Goal: Information Seeking & Learning: Learn about a topic

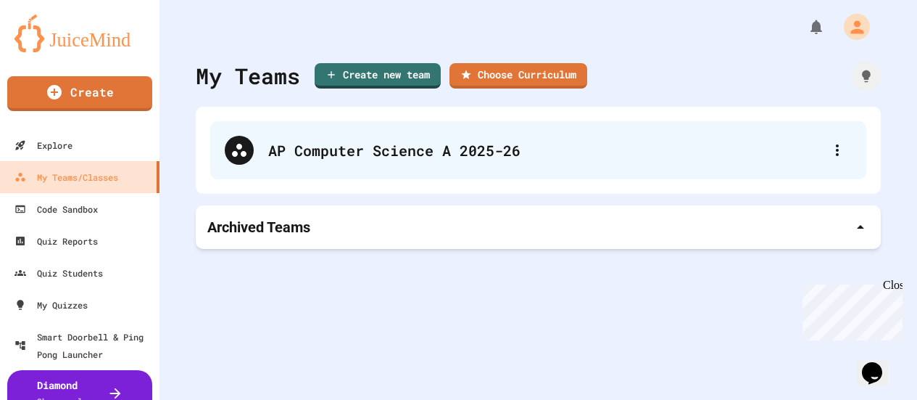
click at [423, 157] on div "AP Computer Science A 2025-26" at bounding box center [545, 150] width 555 height 22
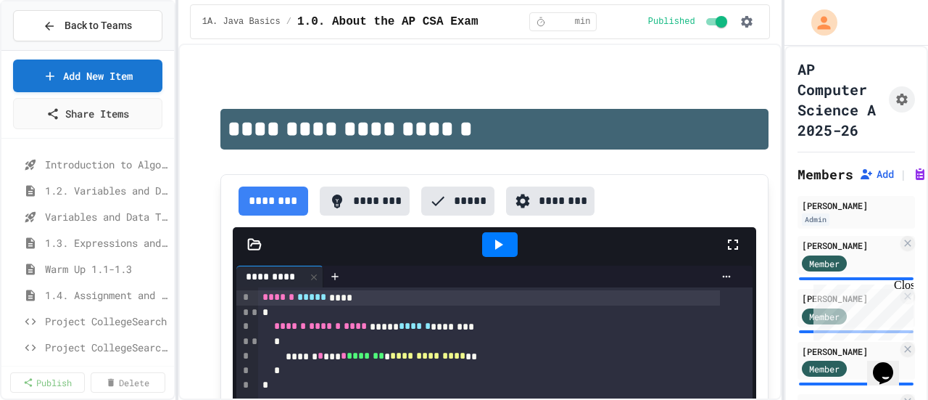
scroll to position [109, 0]
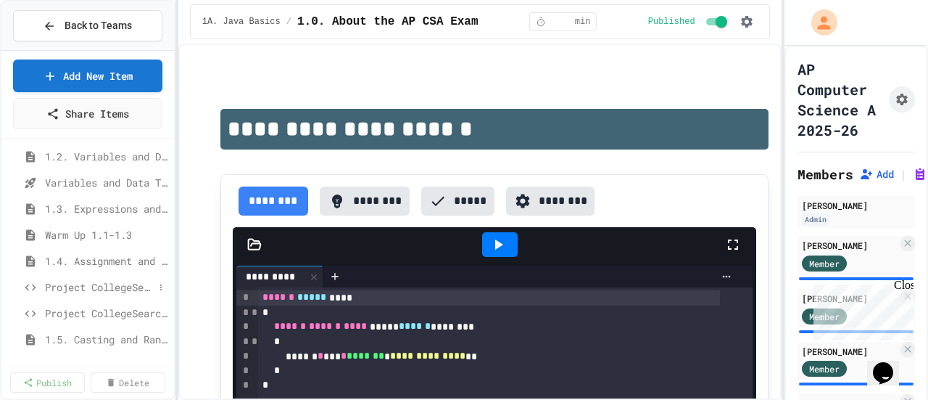
click at [70, 291] on span "Project CollegeSearch" at bounding box center [99, 286] width 109 height 15
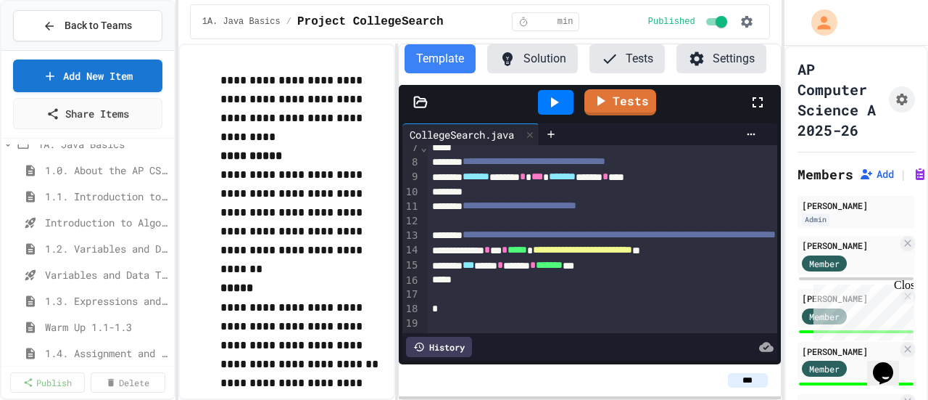
scroll to position [16, 0]
click at [54, 305] on span "1.3. Expressions and Output" at bounding box center [99, 301] width 109 height 15
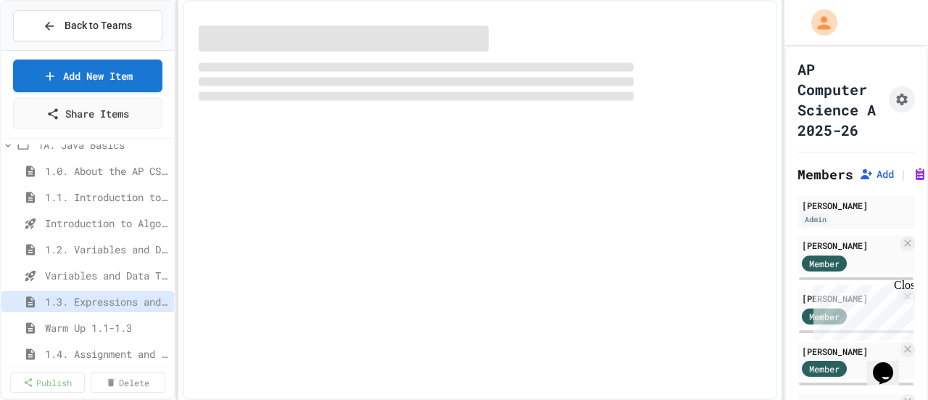
select select "***"
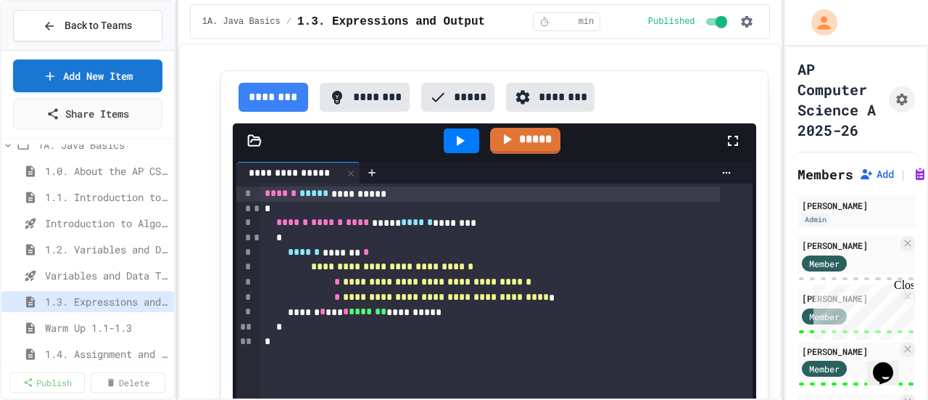
scroll to position [1177, 0]
